Goal: Task Accomplishment & Management: Manage account settings

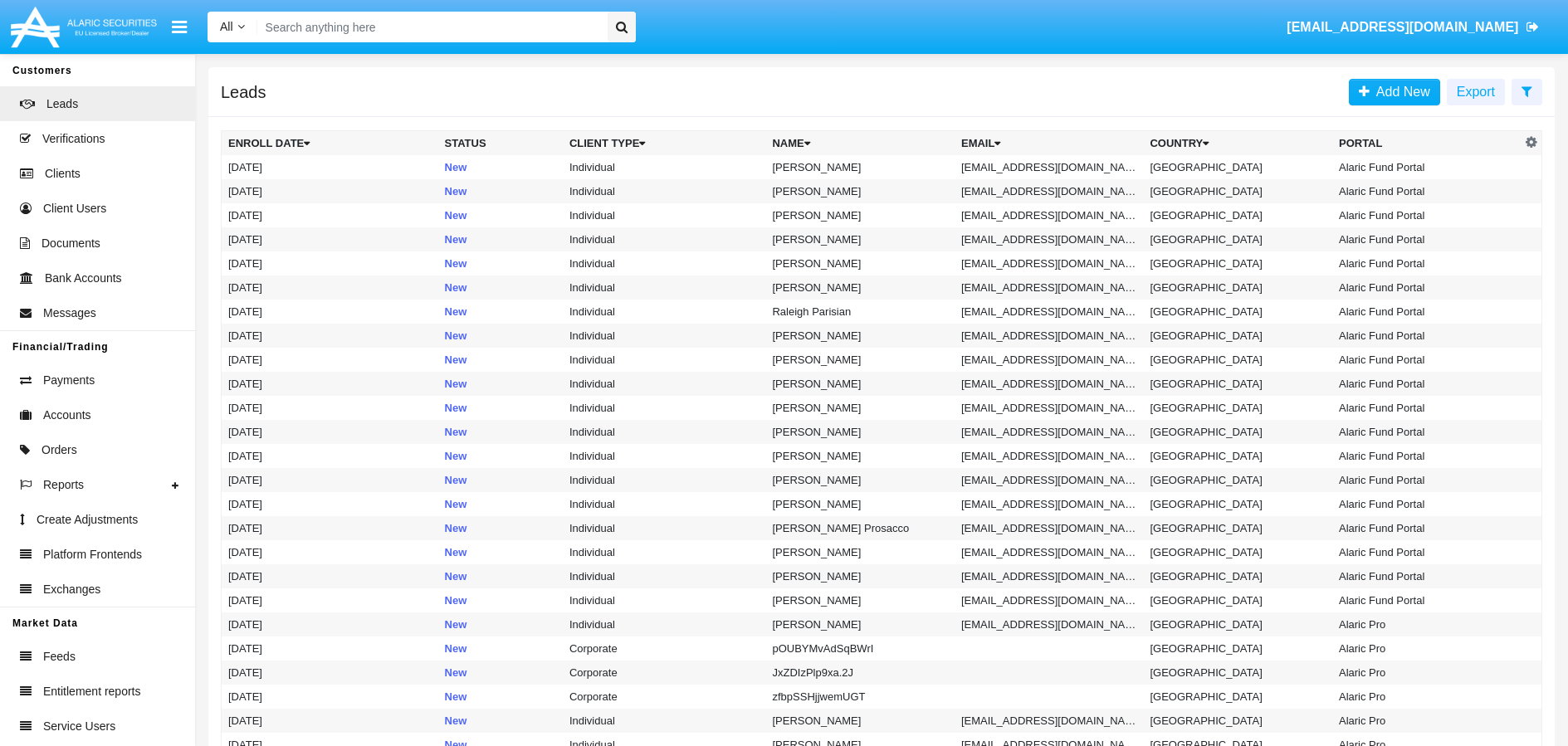
click at [523, 16] on input "Search" at bounding box center [430, 27] width 346 height 31
paste input "[EMAIL_ADDRESS]"
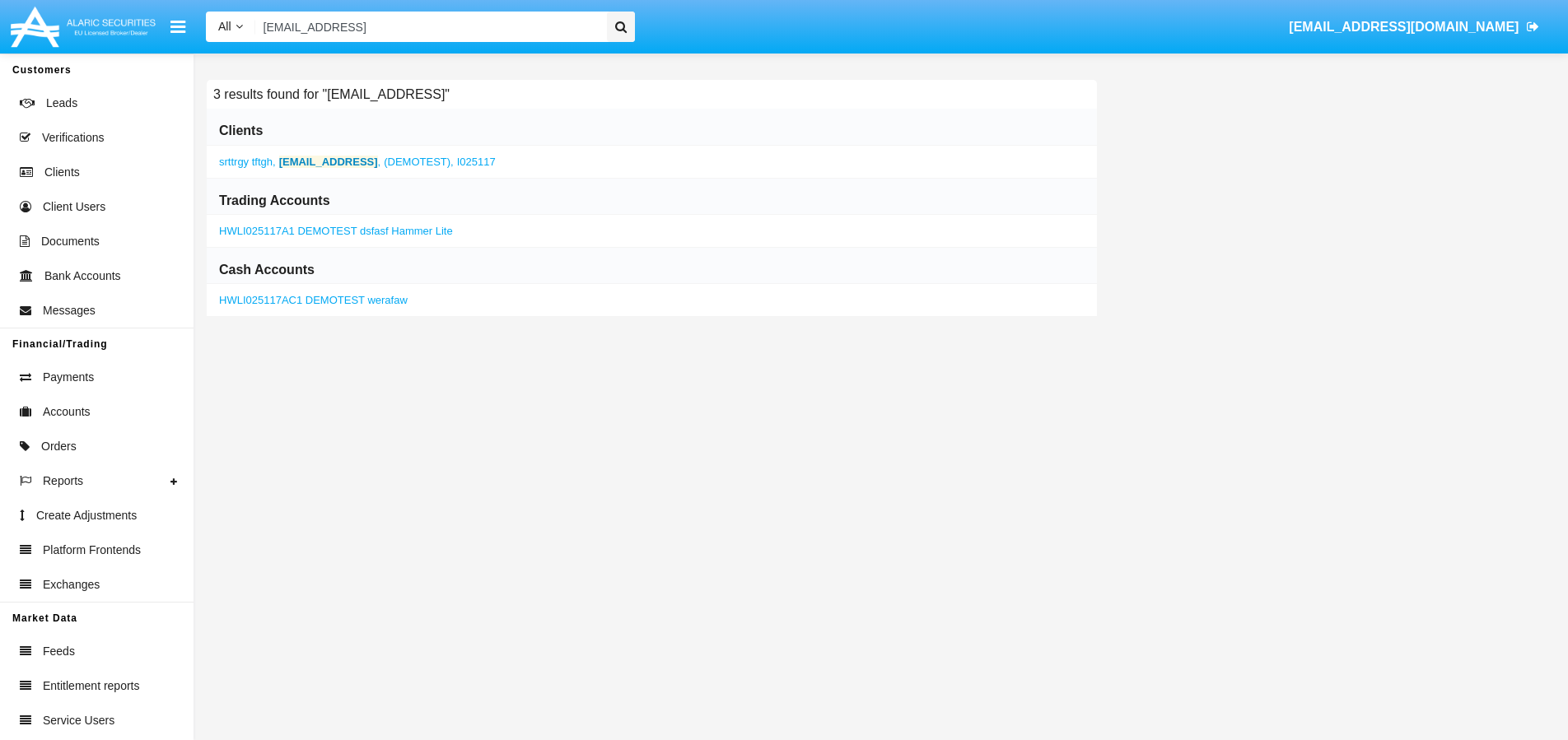
type input "[EMAIL_ADDRESS]"
click at [350, 162] on b "[EMAIL_ADDRESS]" at bounding box center [328, 162] width 99 height 12
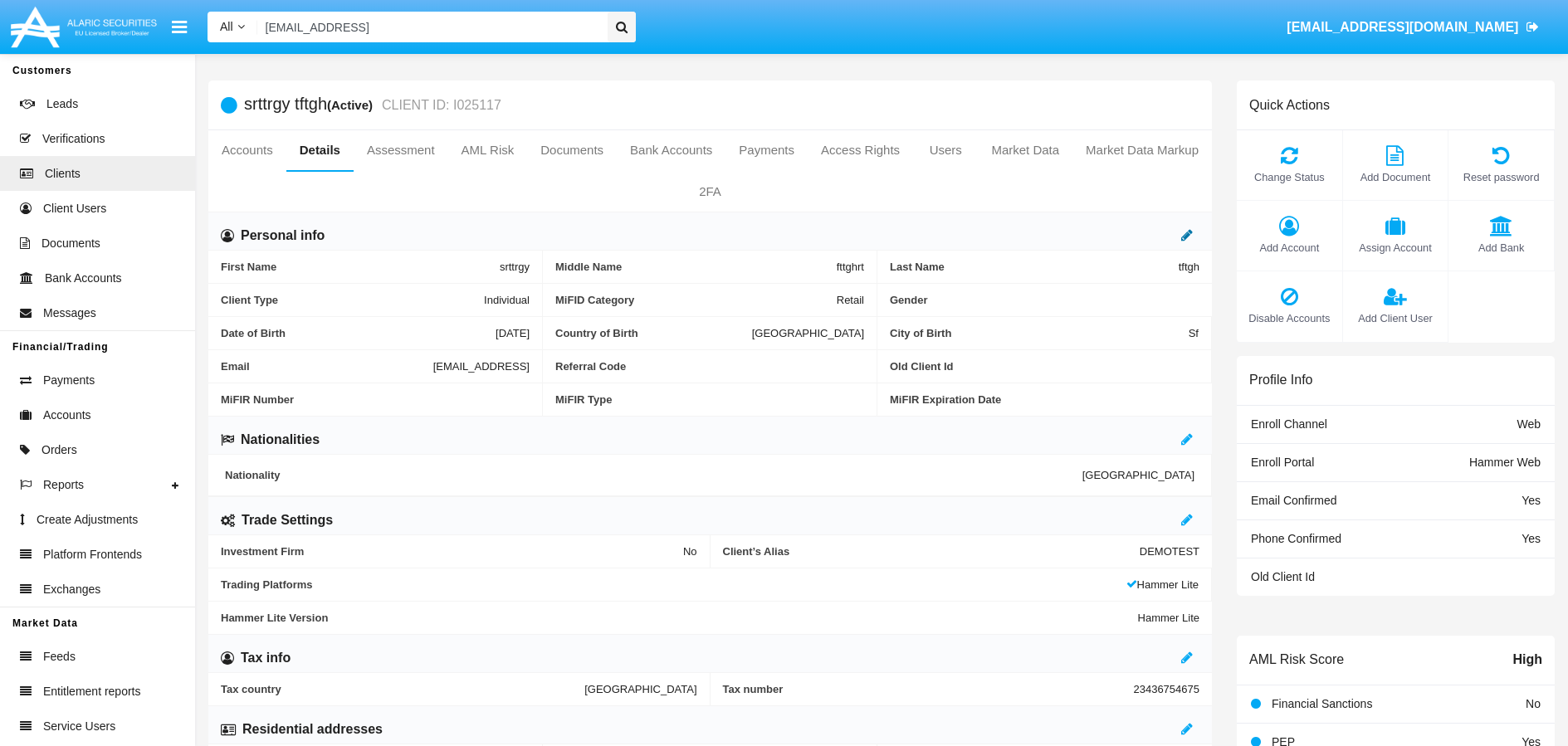
click at [1190, 236] on icon at bounding box center [1187, 234] width 11 height 13
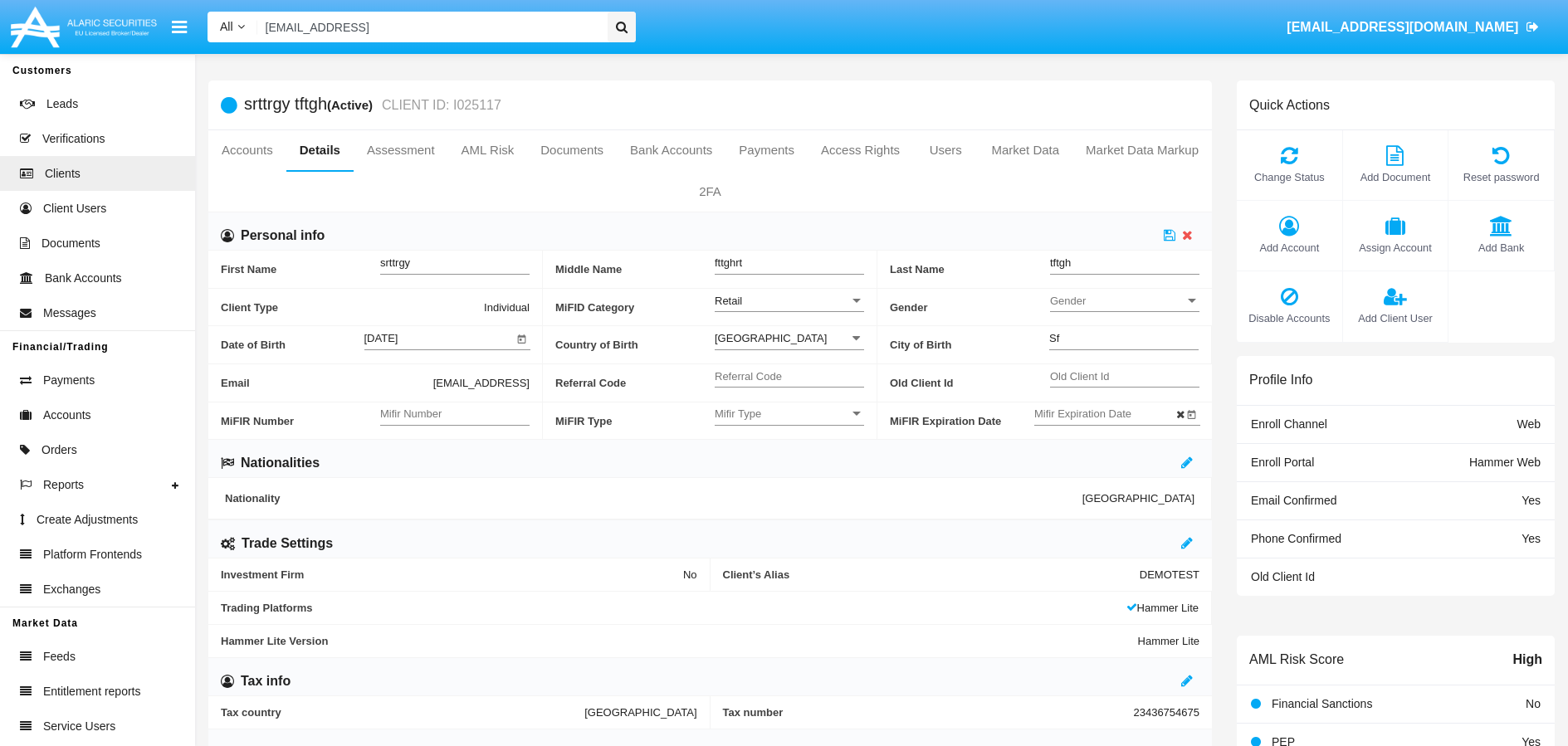
click at [825, 302] on div "Retail" at bounding box center [782, 300] width 135 height 14
click at [743, 351] on span "Professional" at bounding box center [789, 342] width 149 height 32
click at [1168, 235] on icon at bounding box center [1169, 234] width 11 height 13
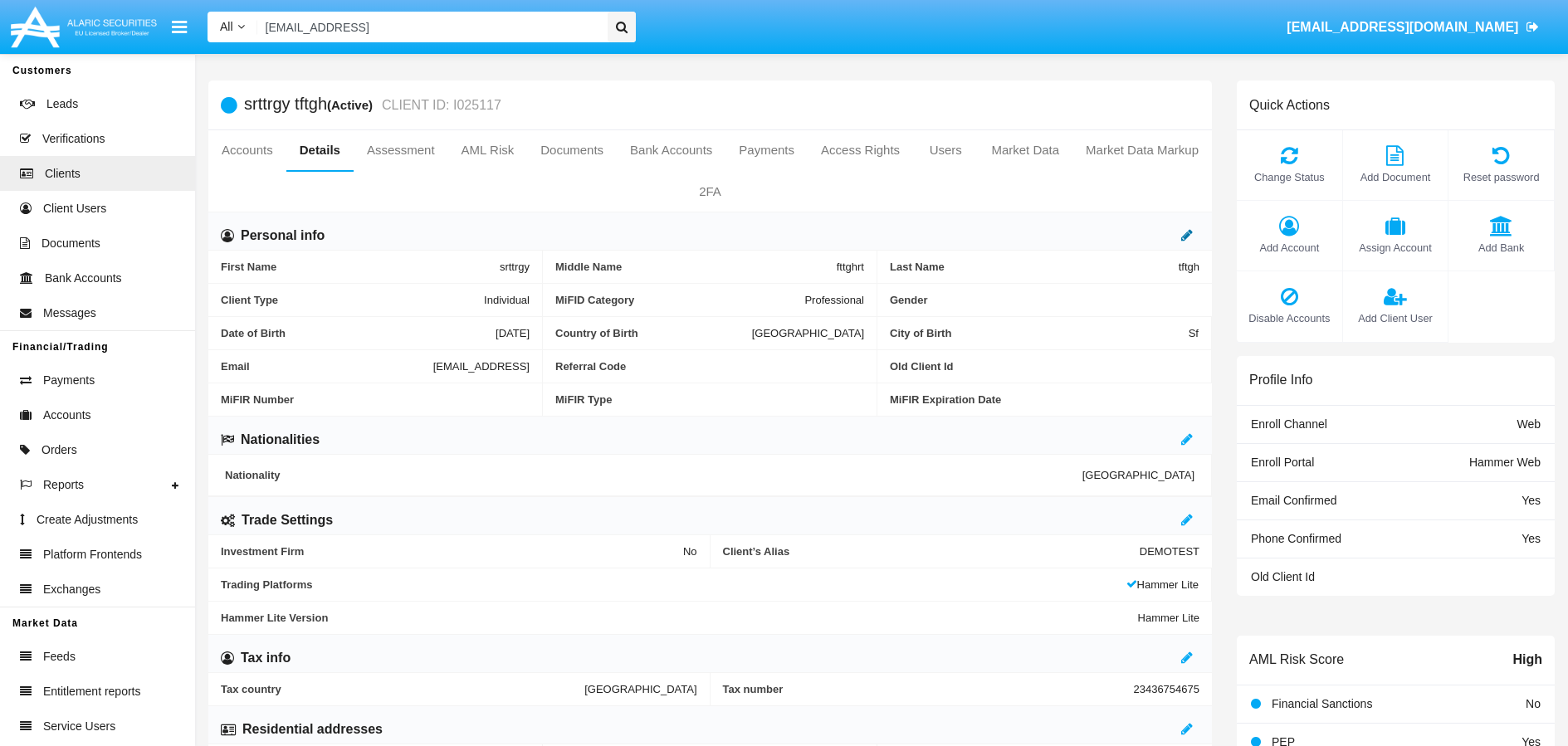
click at [1186, 240] on icon at bounding box center [1187, 234] width 11 height 13
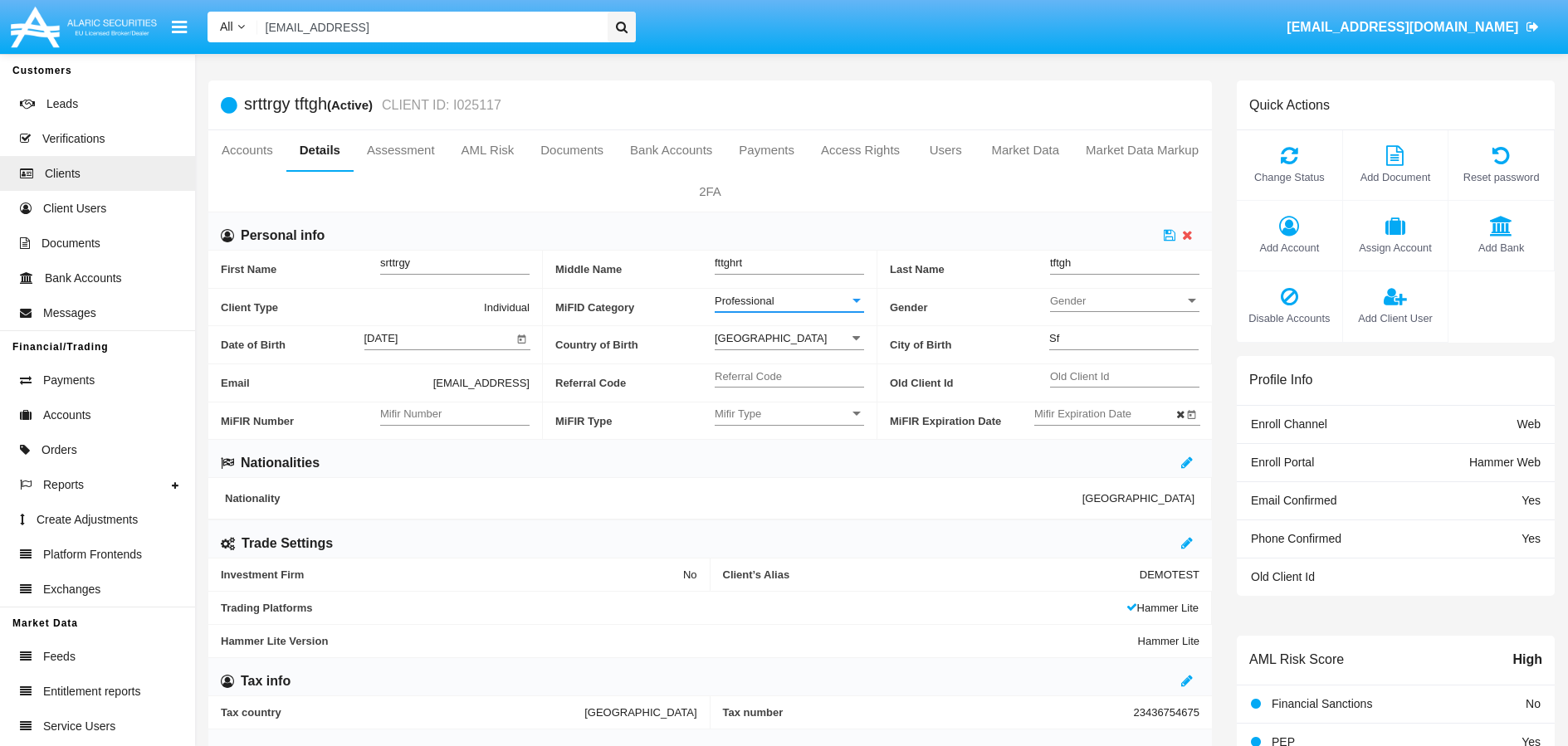
click at [831, 300] on div "Professional" at bounding box center [782, 300] width 135 height 14
drag, startPoint x: 714, startPoint y: 309, endPoint x: 771, endPoint y: 301, distance: 57.6
click at [715, 309] on span "Retail" at bounding box center [789, 309] width 149 height 32
click at [1171, 235] on icon at bounding box center [1169, 234] width 11 height 13
